Goal: Find specific page/section: Find specific page/section

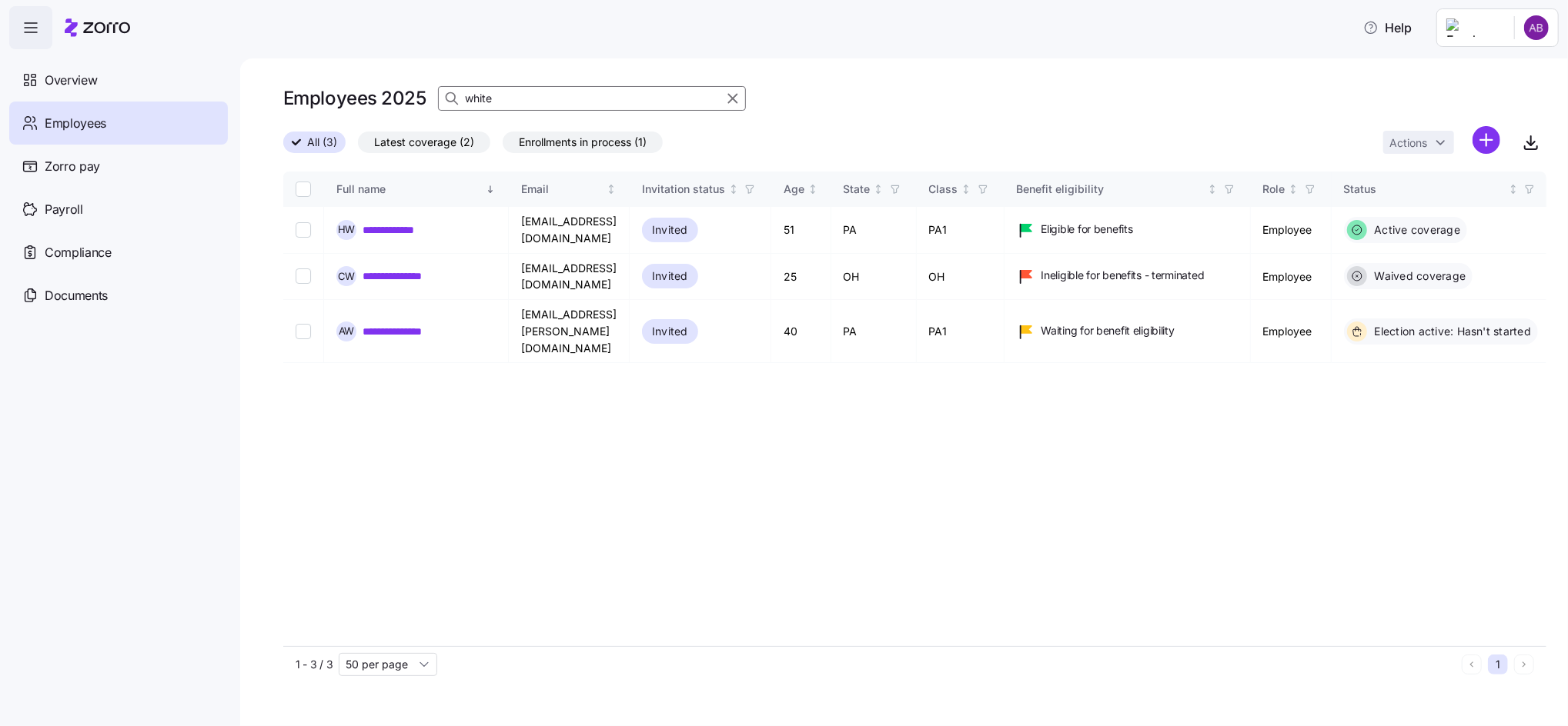
drag, startPoint x: 523, startPoint y: 100, endPoint x: 428, endPoint y: 107, distance: 95.3
click at [428, 107] on div "Employees 2025 white" at bounding box center [914, 98] width 1262 height 31
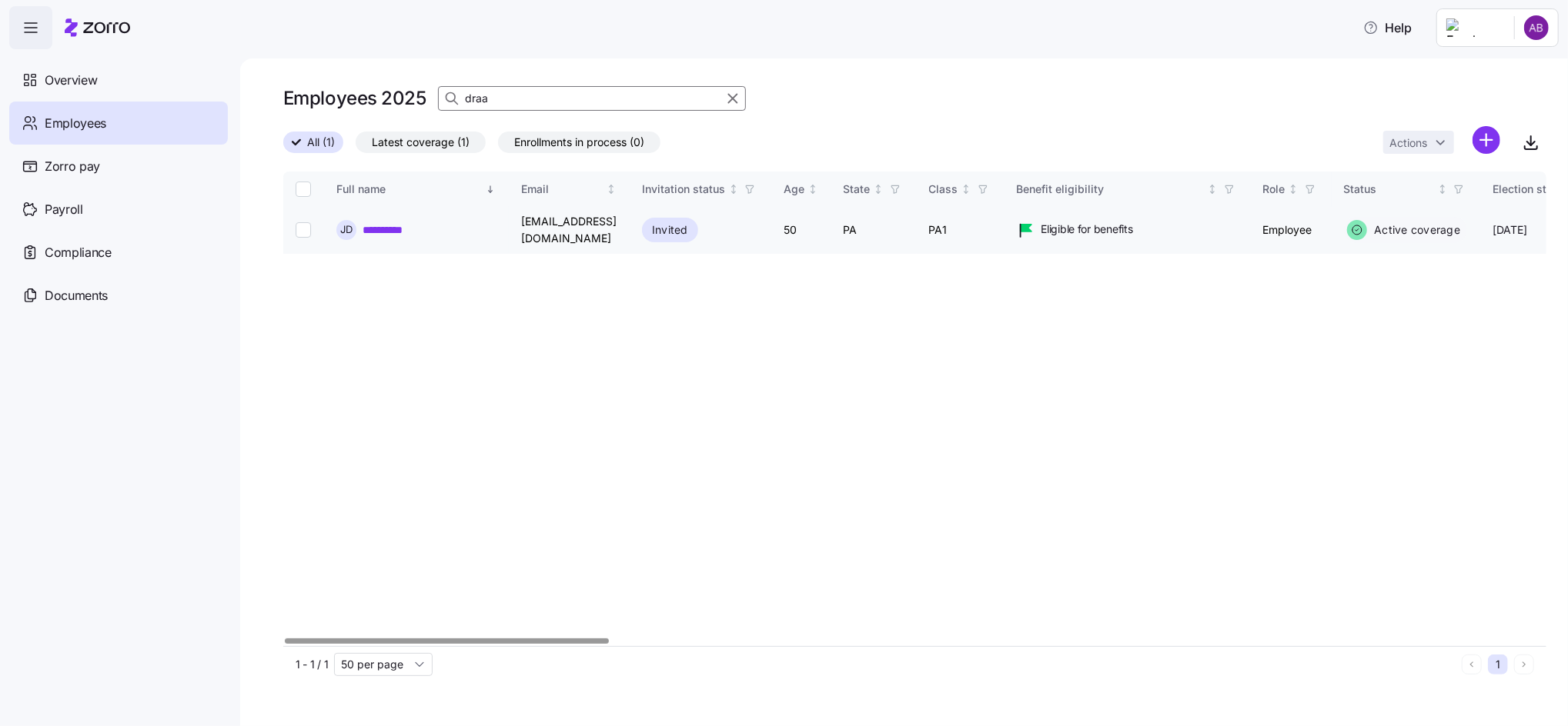
type input "draa"
click at [395, 233] on link "**********" at bounding box center [390, 231] width 57 height 16
